Goal: Check status: Check status

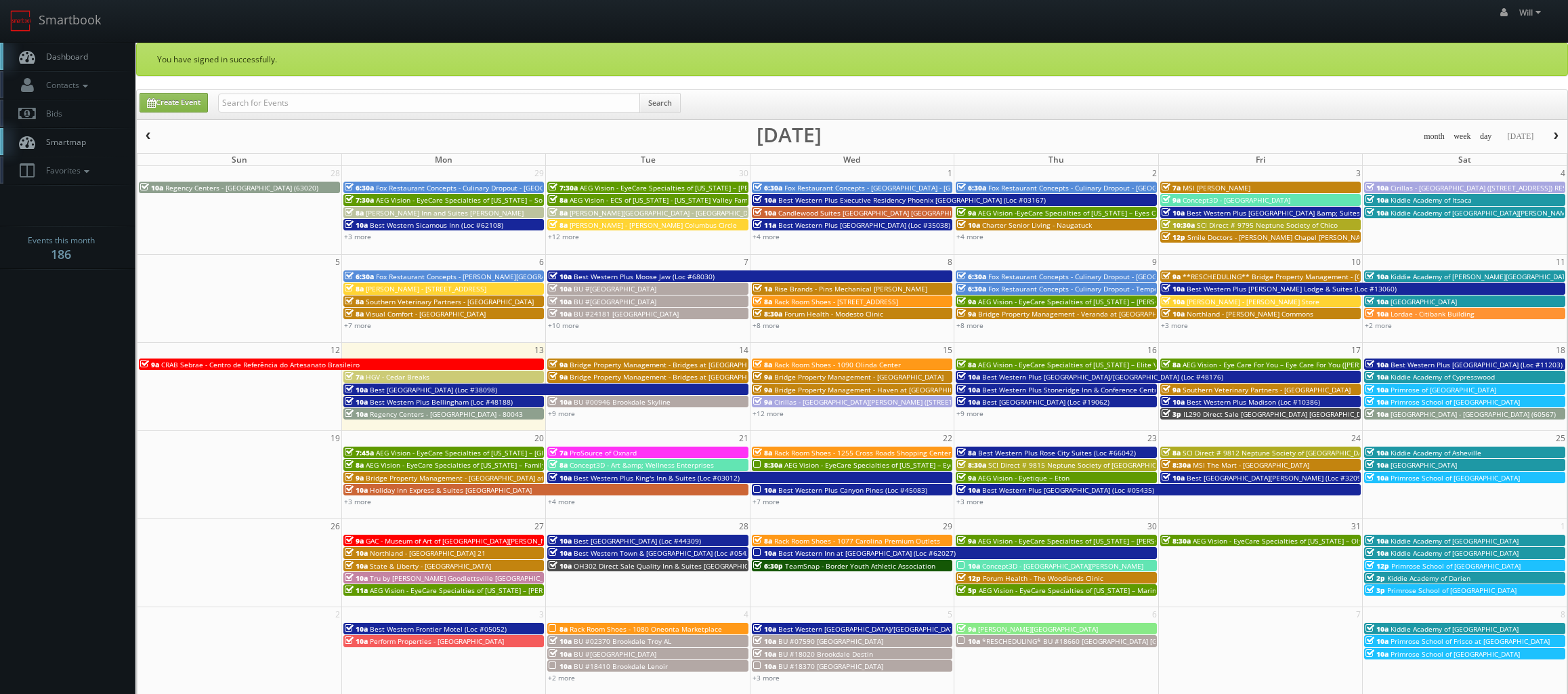
click at [327, 97] on input "text" at bounding box center [429, 102] width 422 height 19
drag, startPoint x: 264, startPoint y: 105, endPoint x: 121, endPoint y: 77, distance: 145.7
click at [121, 77] on body "Smartbook Toggle Side Navigation Toggle Top Navigation Will Will Profile Logout…" at bounding box center [784, 487] width 1568 height 976
type input "TX100 Direct Sale Quality Inn Mesquite - [GEOGRAPHIC_DATA]"
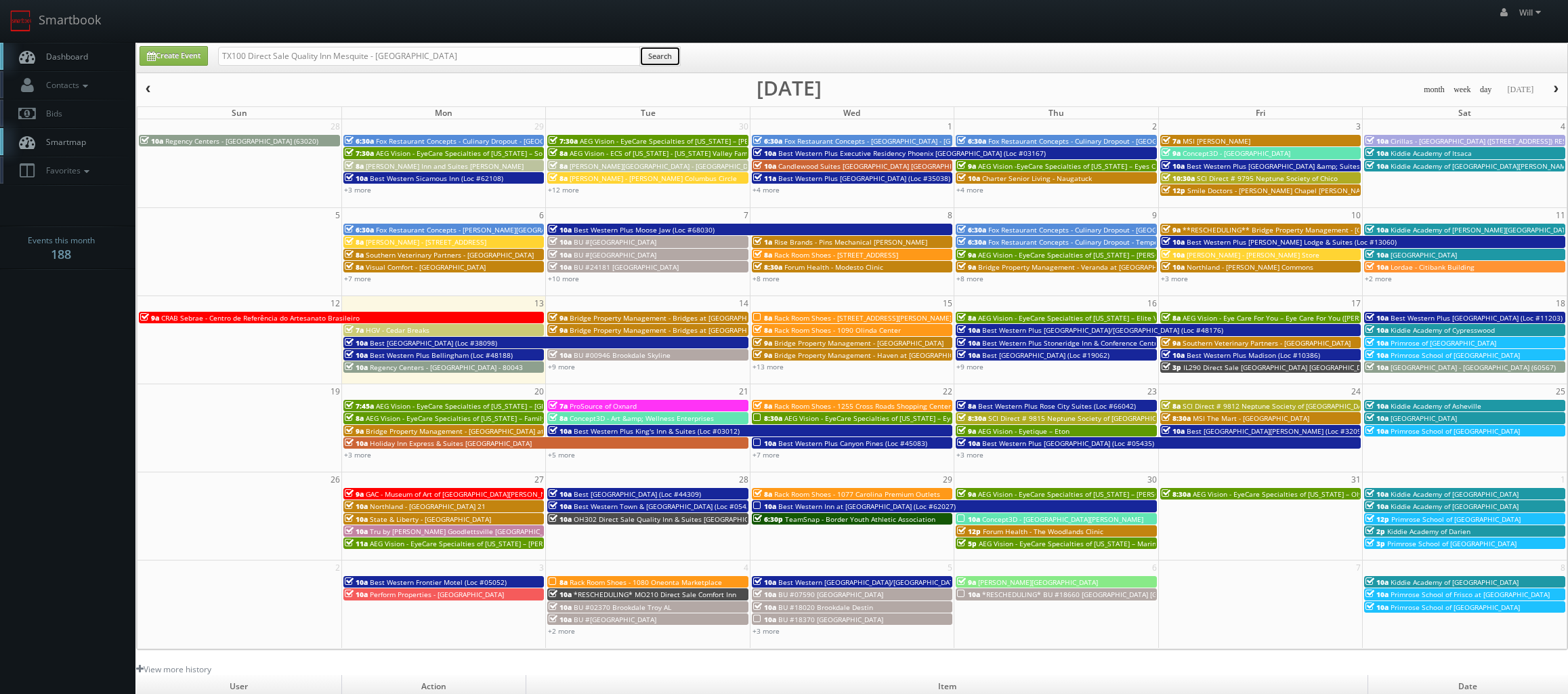
click at [654, 55] on button "Search" at bounding box center [660, 56] width 41 height 21
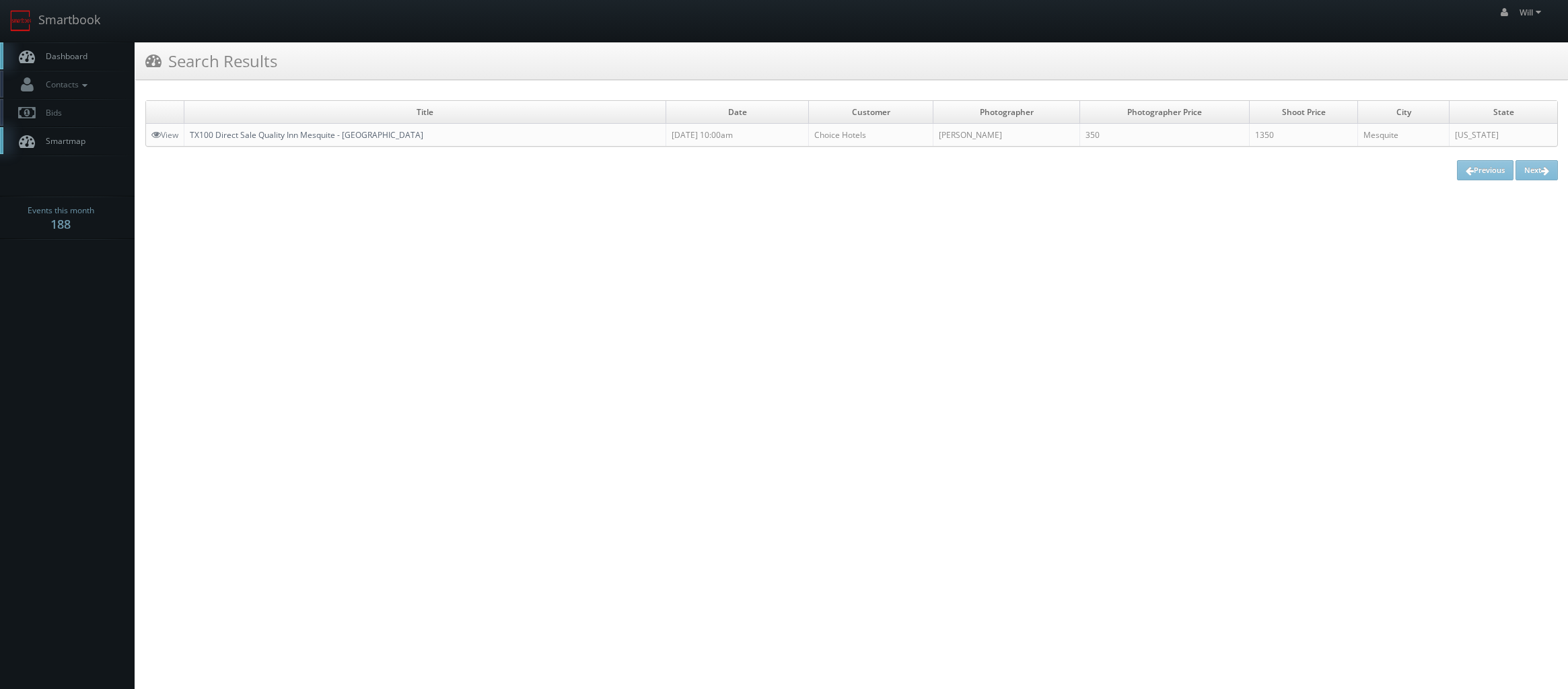
click at [290, 136] on link "TX100 Direct Sale Quality Inn Mesquite - [GEOGRAPHIC_DATA]" at bounding box center [306, 135] width 234 height 12
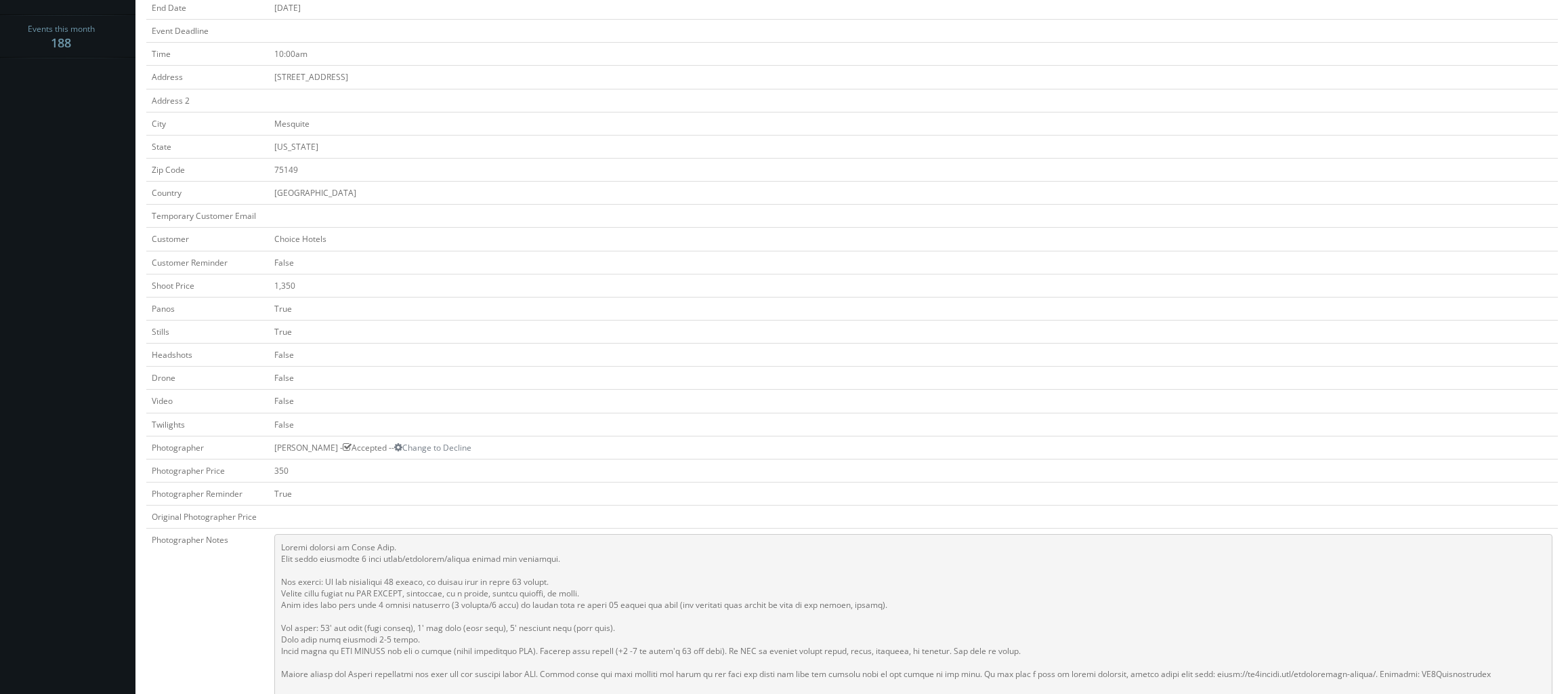
scroll to position [203, 0]
